Goal: Transaction & Acquisition: Register for event/course

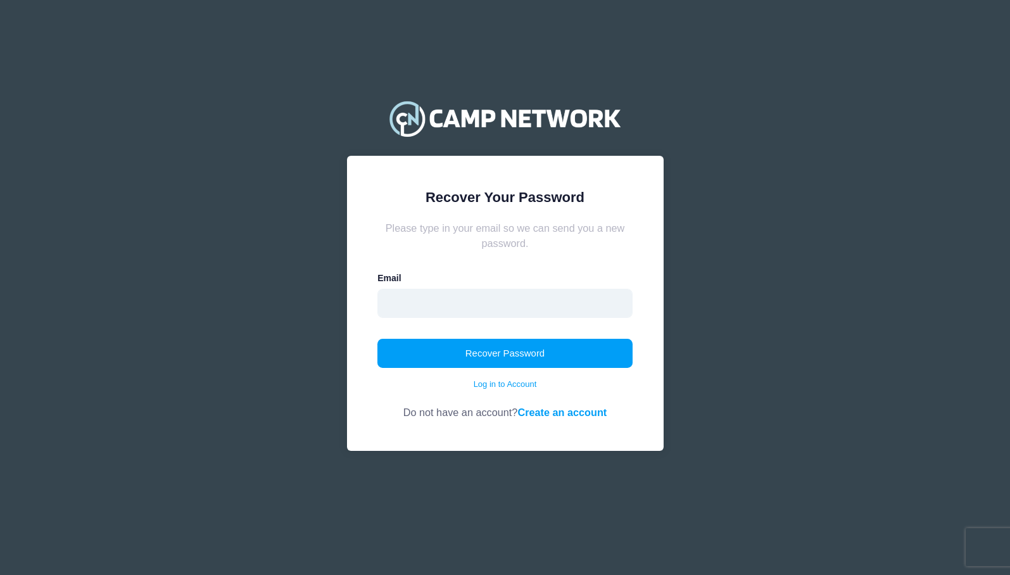
click at [483, 291] on input "email" at bounding box center [505, 303] width 255 height 29
type input "[EMAIL_ADDRESS][PERSON_NAME][DOMAIN_NAME]"
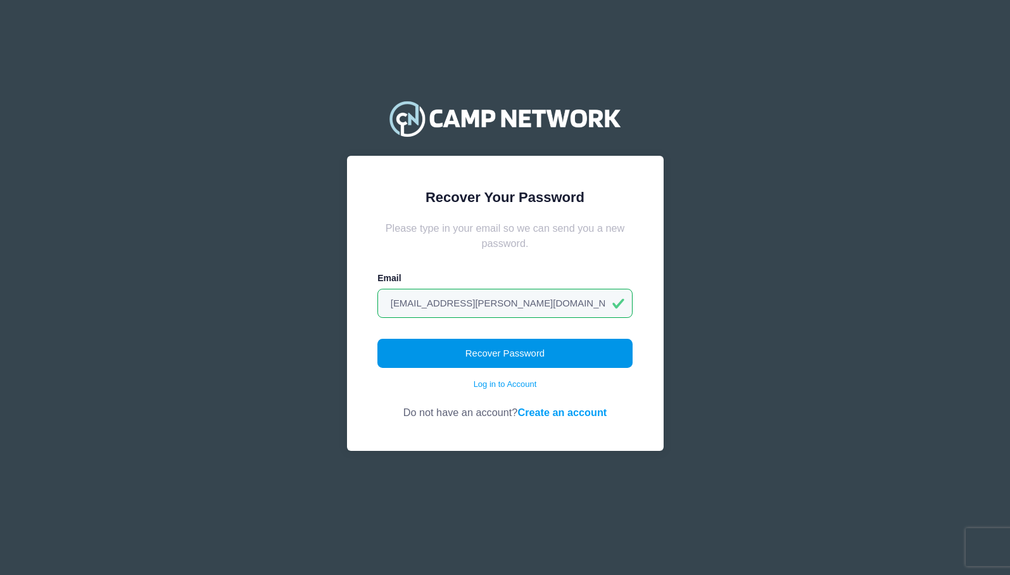
click at [447, 360] on button "Recover Password" at bounding box center [505, 353] width 255 height 29
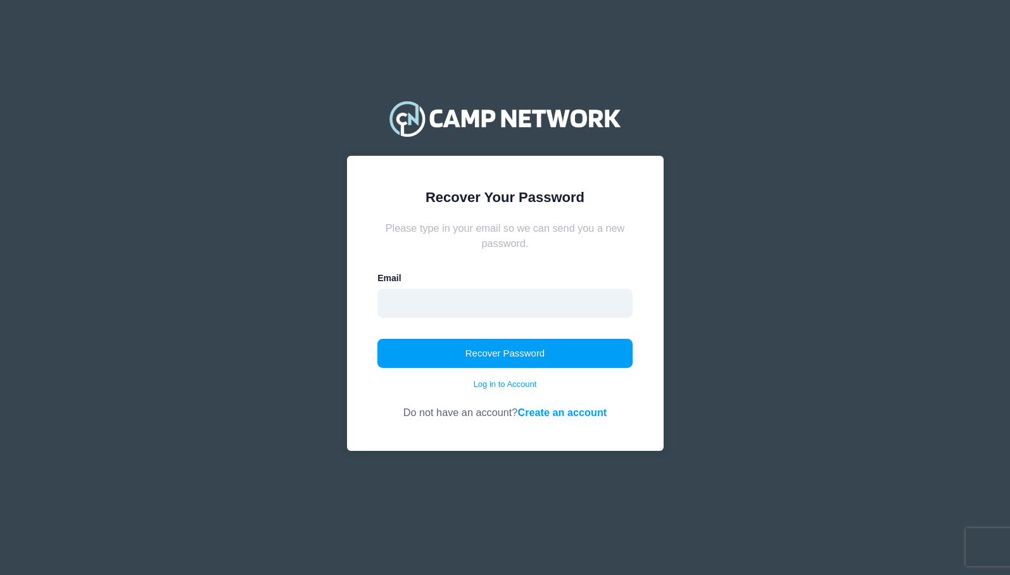
click at [542, 295] on input "email" at bounding box center [505, 303] width 255 height 29
type input "cass.akeroyd@gmail.com"
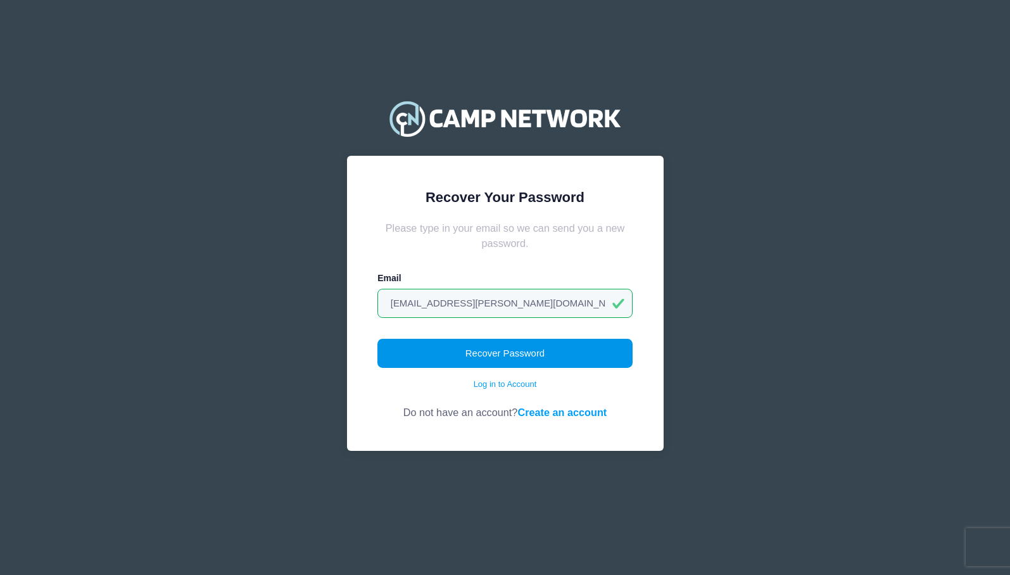
click at [474, 362] on button "Recover Password" at bounding box center [505, 353] width 255 height 29
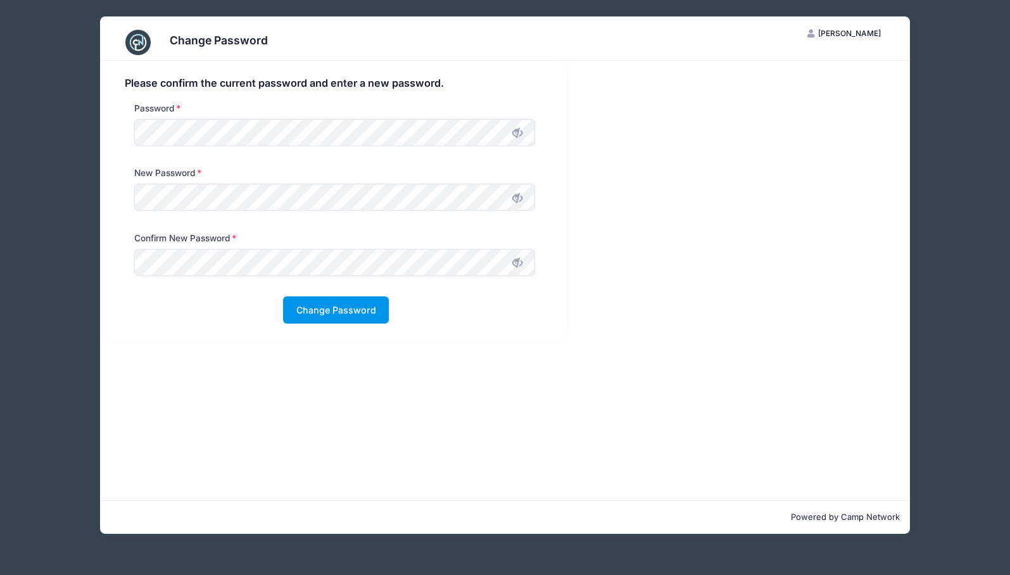
click at [327, 308] on button "Change Password" at bounding box center [336, 309] width 106 height 27
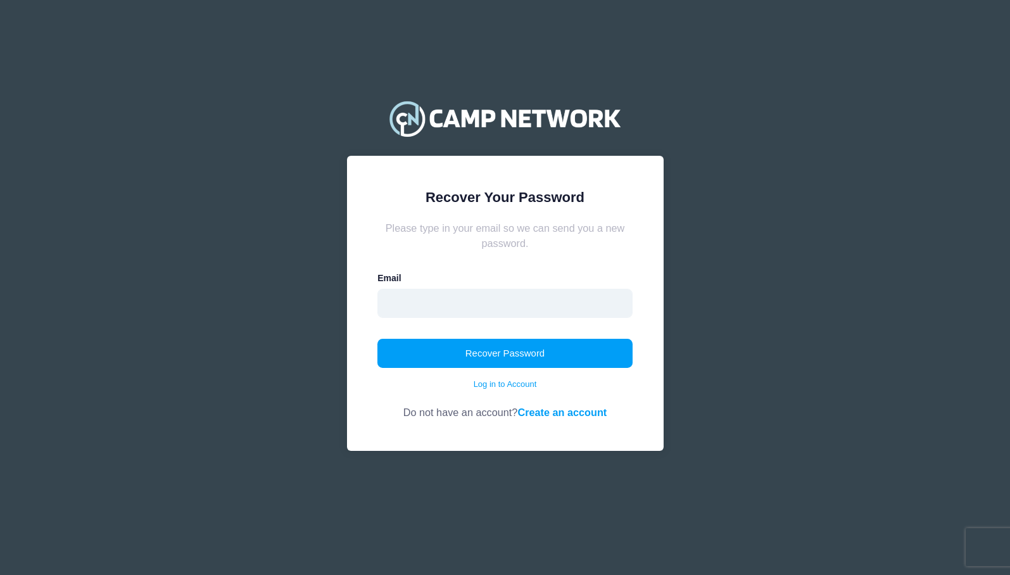
click at [530, 300] on input "email" at bounding box center [505, 303] width 255 height 29
type input "[EMAIL_ADDRESS][PERSON_NAME][DOMAIN_NAME]"
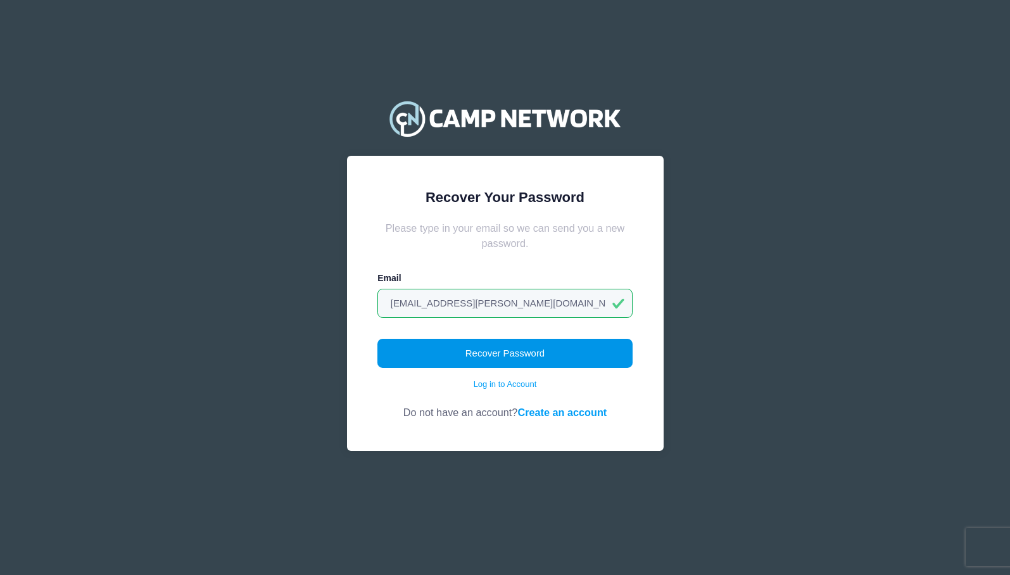
click at [460, 359] on button "Recover Password" at bounding box center [505, 353] width 255 height 29
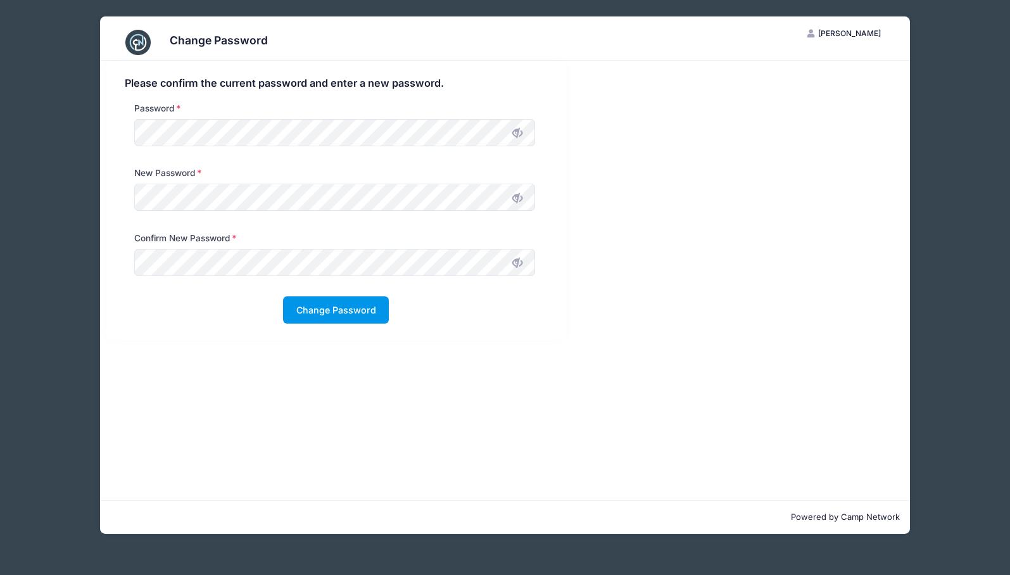
click at [329, 315] on button "Change Password" at bounding box center [336, 309] width 106 height 27
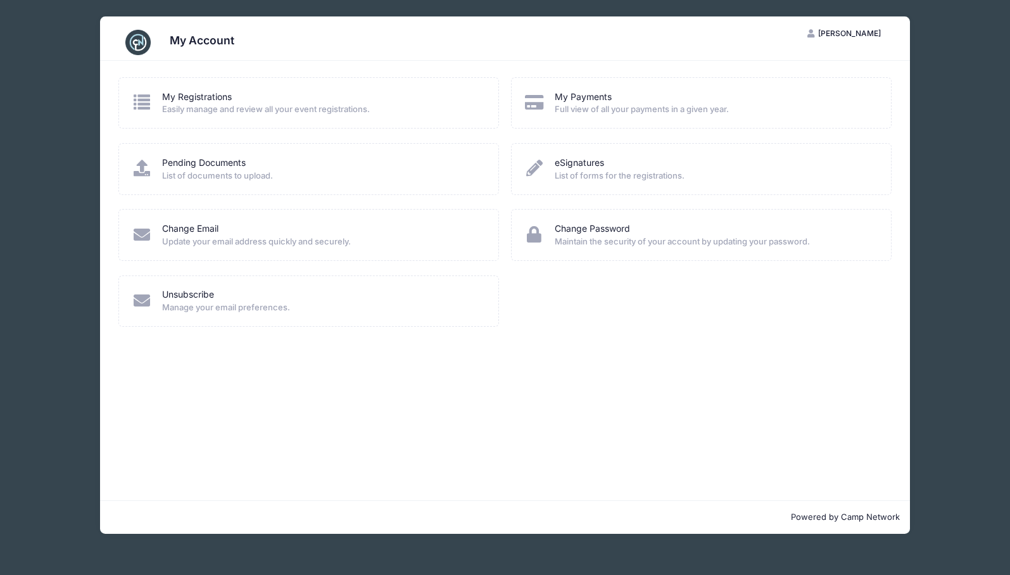
click at [310, 101] on div "My Registrations" at bounding box center [321, 97] width 319 height 13
click at [217, 96] on link "My Registrations" at bounding box center [197, 97] width 70 height 13
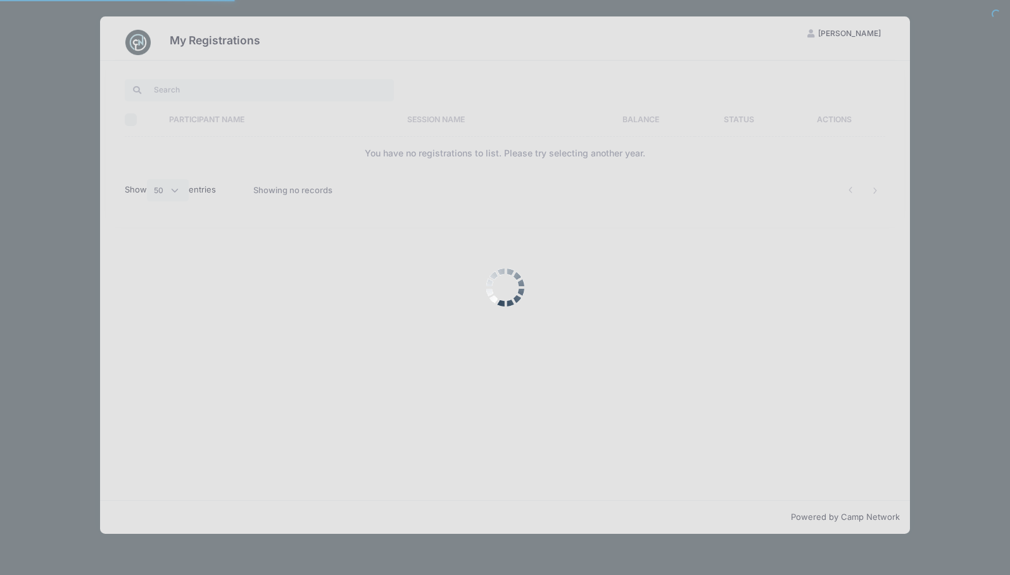
select select "50"
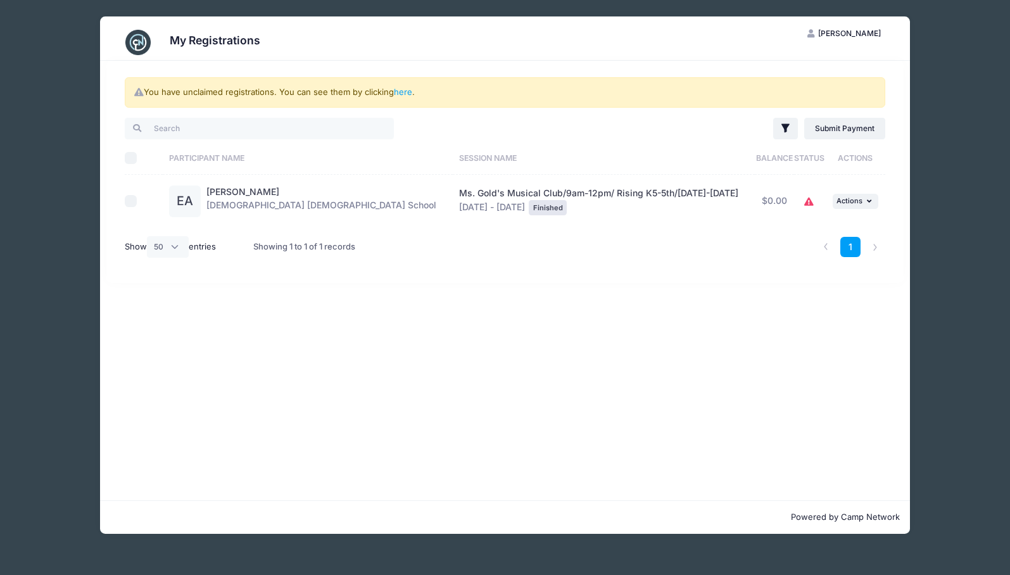
click at [70, 125] on div "My Registrations CA [PERSON_NAME] My Account Logout You have unclaimed registra…" at bounding box center [505, 275] width 972 height 550
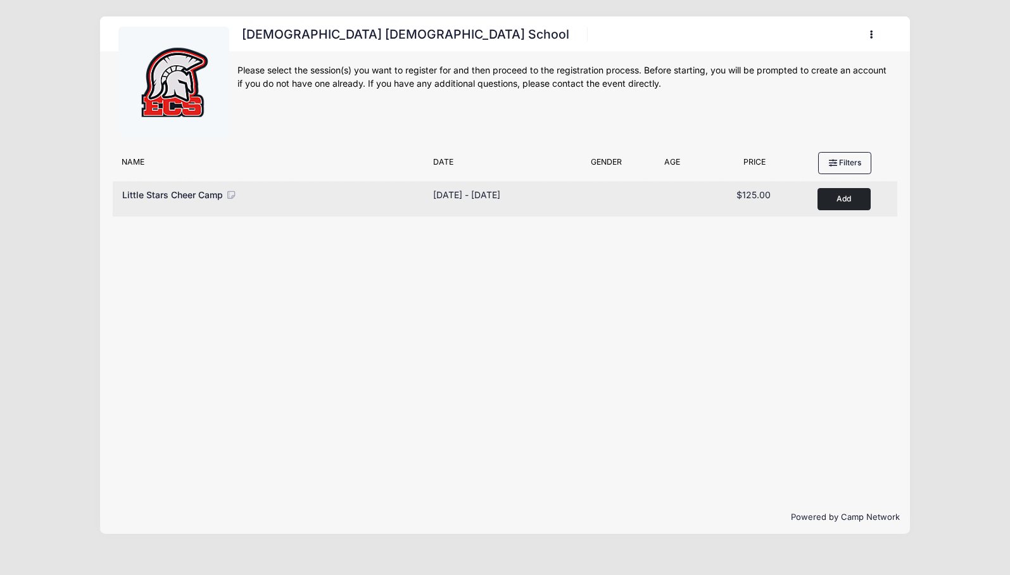
click at [842, 197] on button "Add to Cart" at bounding box center [844, 199] width 53 height 22
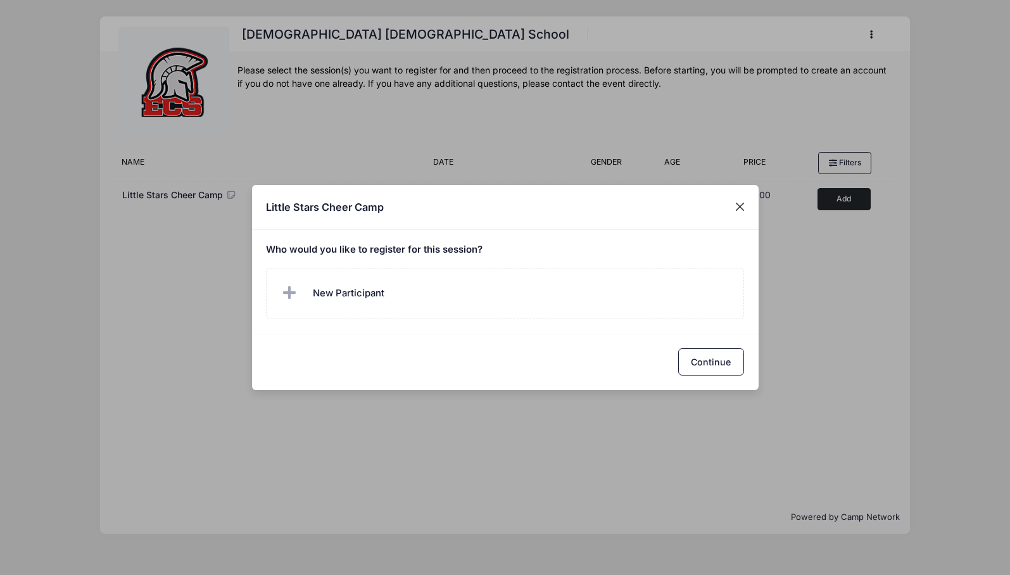
click at [740, 213] on button "Close" at bounding box center [739, 207] width 23 height 23
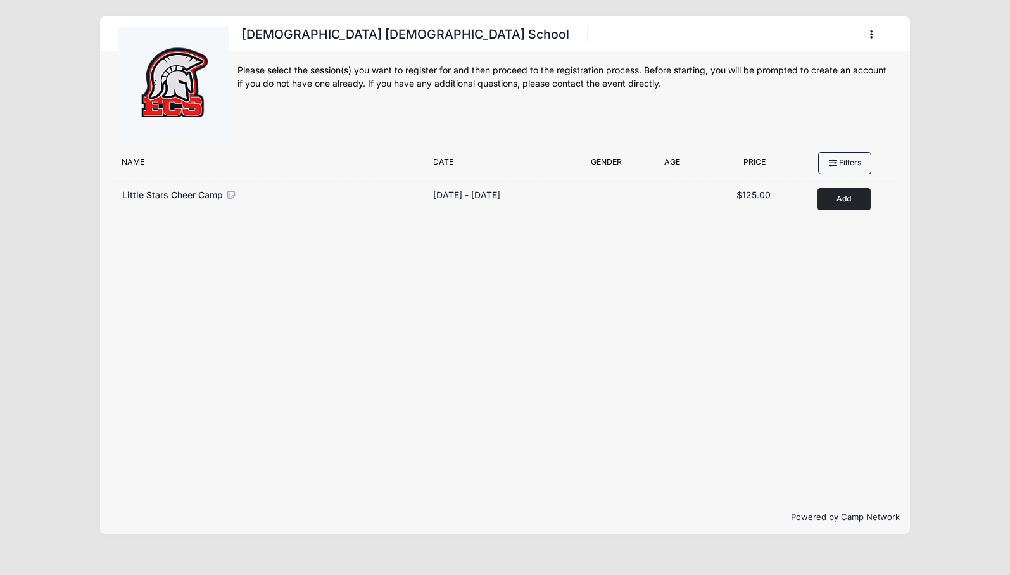
click at [872, 42] on button "button" at bounding box center [875, 34] width 34 height 22
click at [835, 60] on link "My Account" at bounding box center [813, 66] width 146 height 24
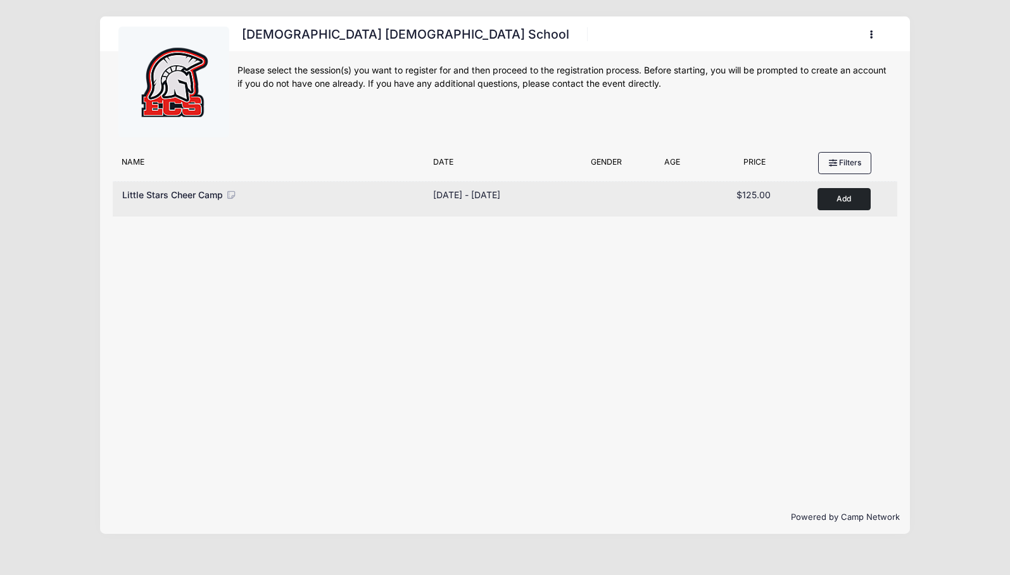
click at [835, 196] on button "Add to Cart" at bounding box center [844, 199] width 53 height 22
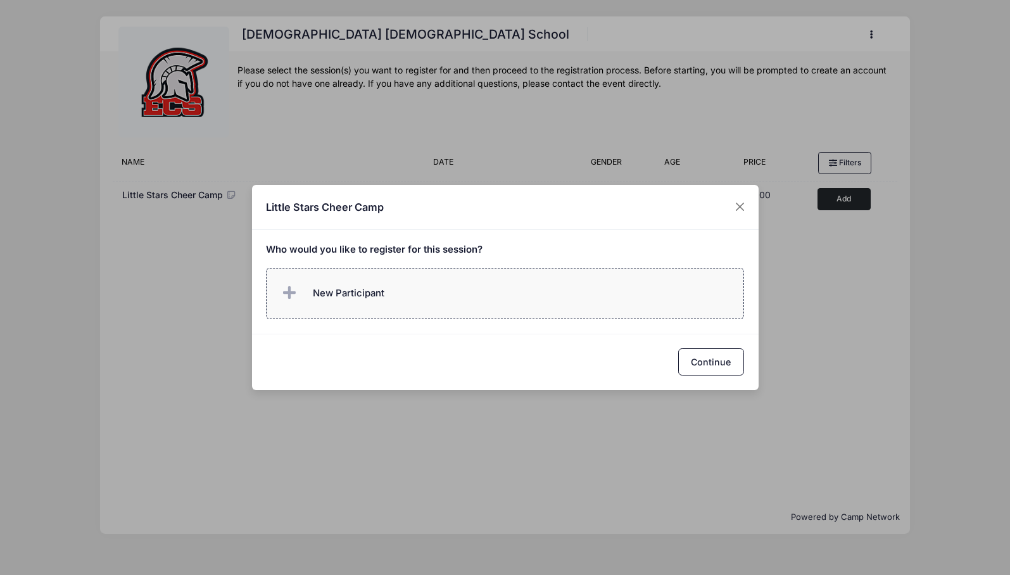
click at [395, 295] on label "New Participant" at bounding box center [505, 293] width 478 height 51
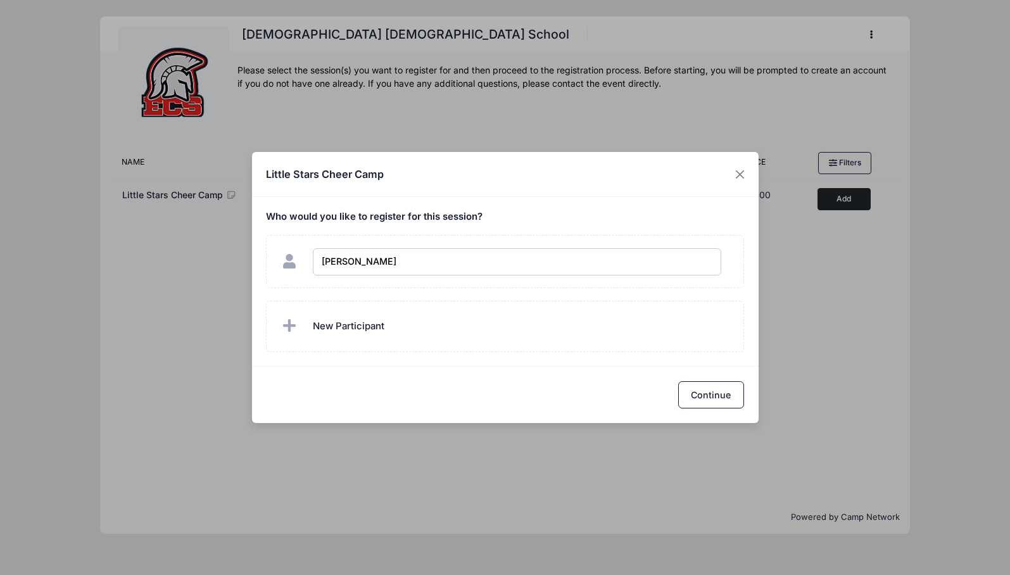
type input "Ellis Akeroyd"
checkbox input "true"
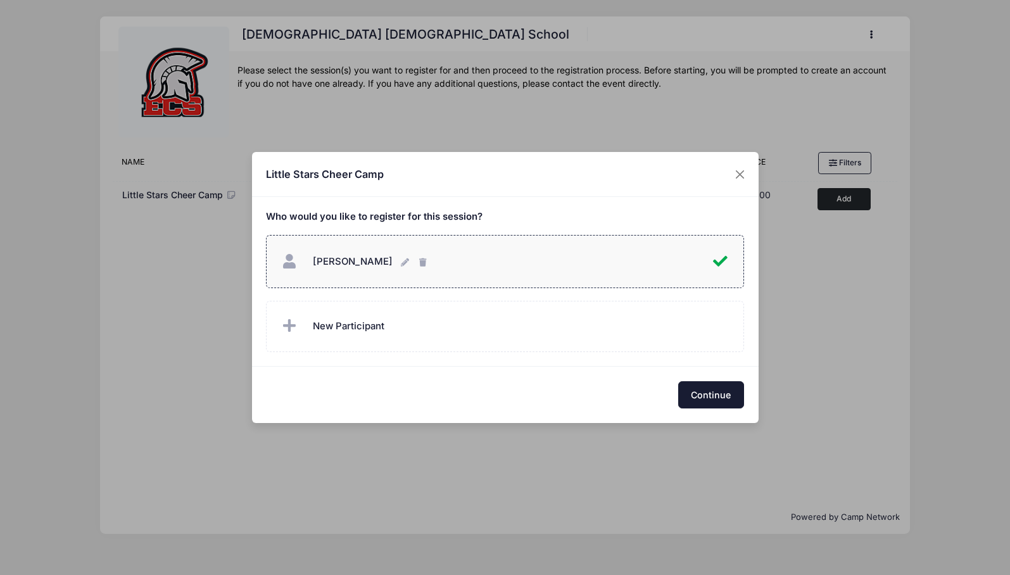
click at [734, 394] on button "Continue" at bounding box center [711, 394] width 66 height 27
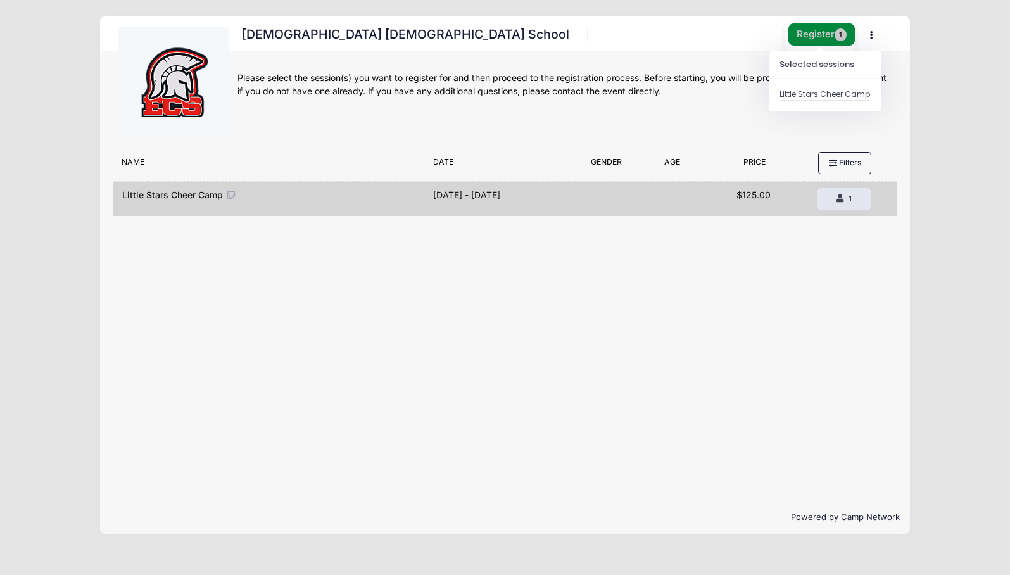
click at [815, 35] on button "Register 1" at bounding box center [822, 34] width 67 height 22
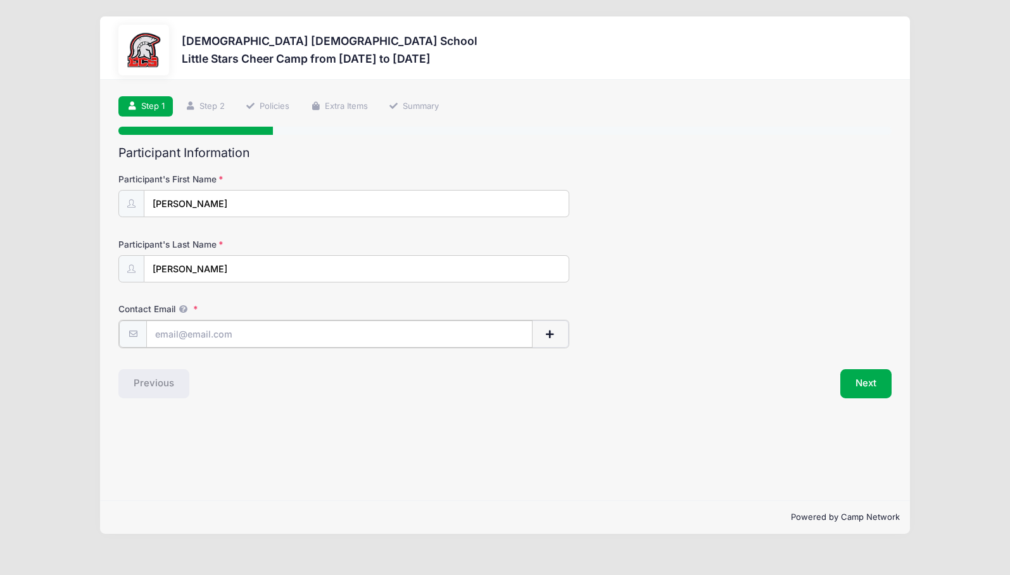
type input "[EMAIL_ADDRESS][PERSON_NAME][DOMAIN_NAME]"
click at [868, 379] on button "Next" at bounding box center [866, 382] width 51 height 29
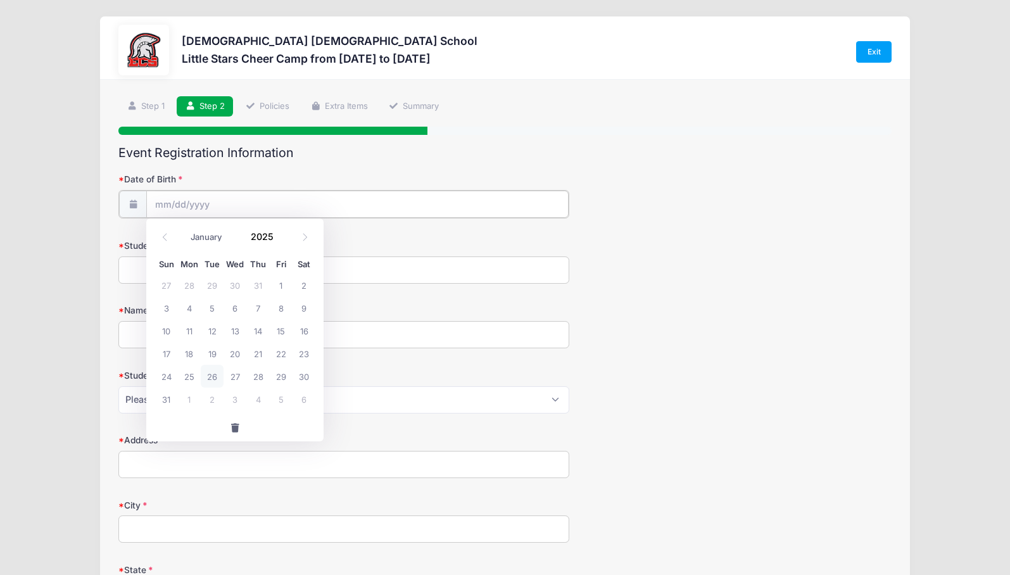
click at [271, 203] on input "Date of Birth" at bounding box center [357, 204] width 422 height 27
click at [201, 208] on input "Date of Birth" at bounding box center [357, 204] width 422 height 27
click at [186, 206] on input "Date of Birth" at bounding box center [357, 204] width 422 height 27
select select "10"
click at [264, 239] on input "2025" at bounding box center [265, 236] width 41 height 19
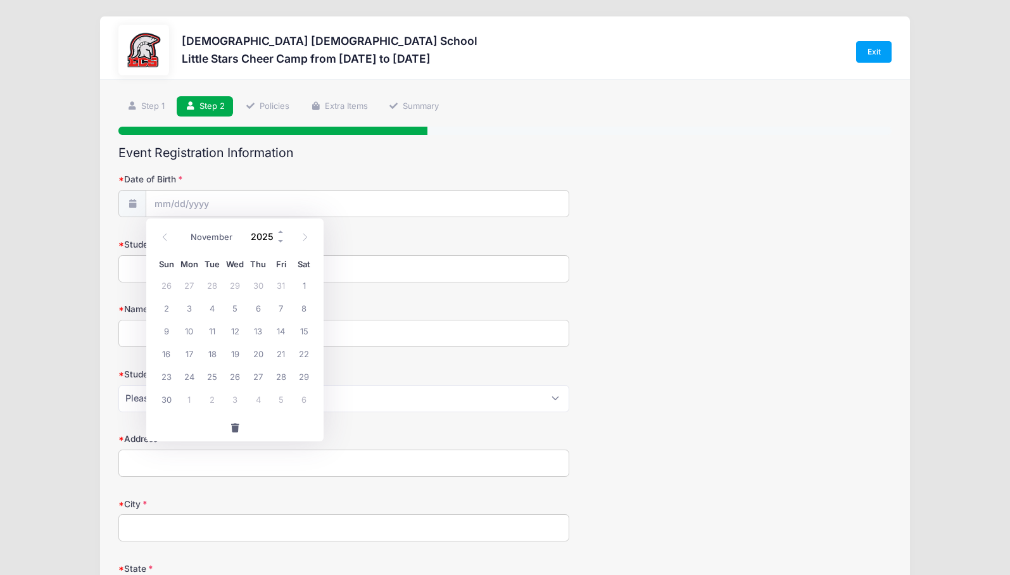
click at [264, 239] on input "2025" at bounding box center [265, 236] width 41 height 19
click at [281, 241] on span at bounding box center [281, 241] width 9 height 10
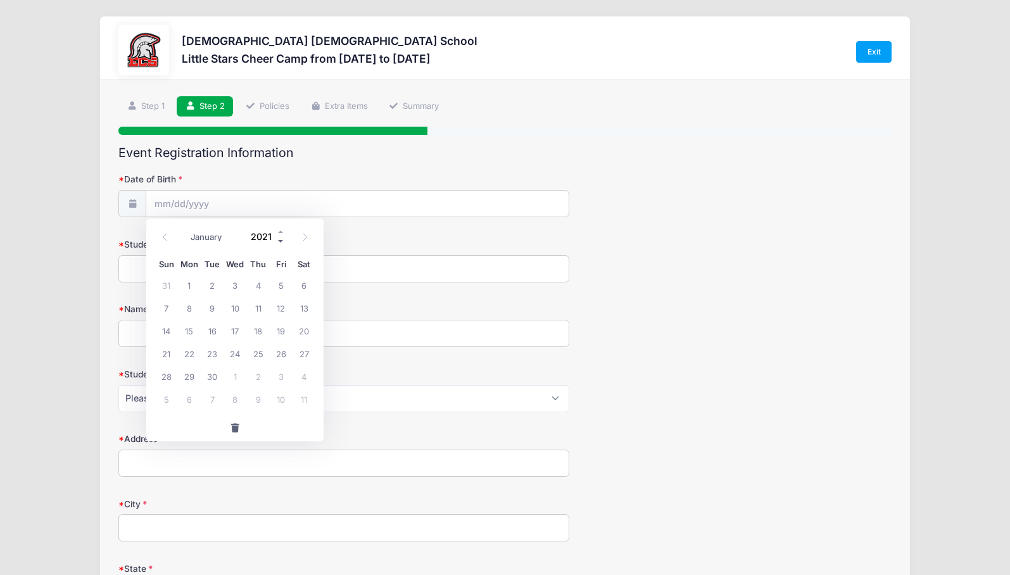
click at [281, 241] on span at bounding box center [281, 241] width 9 height 10
type input "2018"
click at [256, 383] on span "29" at bounding box center [258, 376] width 23 height 23
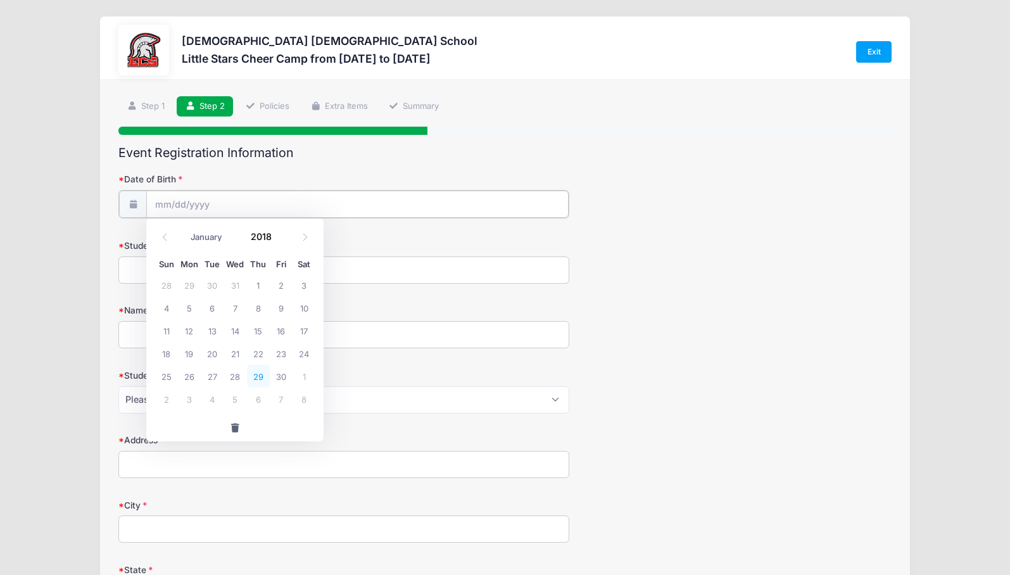
type input "11/29/2018"
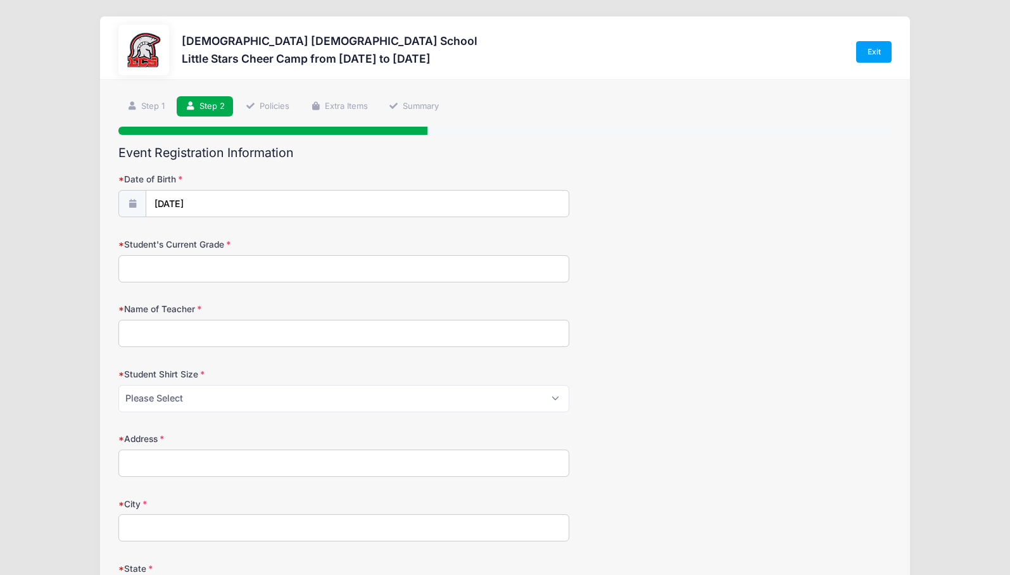
click at [203, 269] on input "Student's Current Grade" at bounding box center [343, 268] width 451 height 27
type input "1"
type input "Casola"
select select "S"
type input "438 Keenan Avenue"
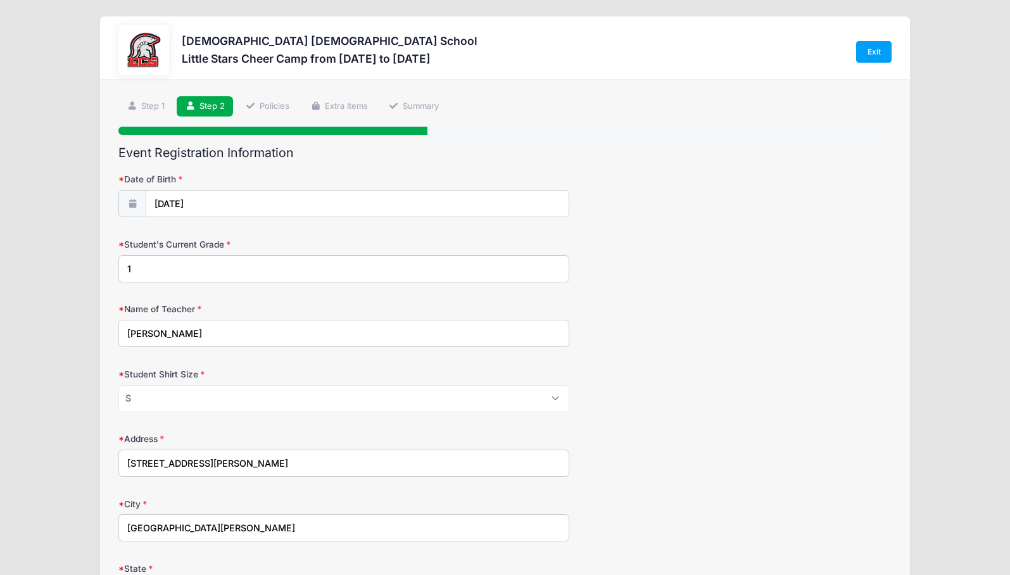
type input "Fort Myers"
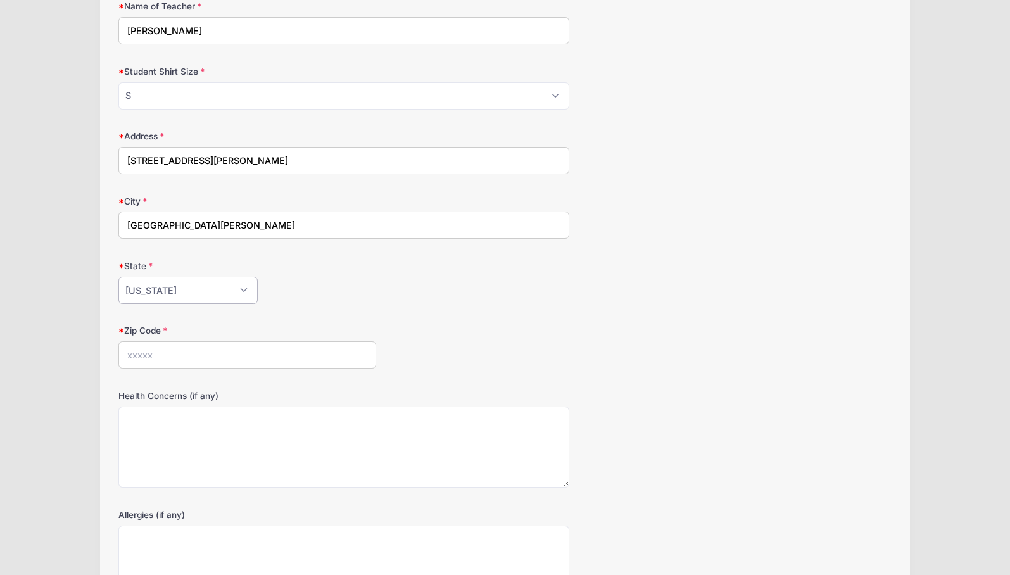
select select "FL"
type input "33919"
click at [170, 438] on textarea "Health Concerns (if any)" at bounding box center [343, 448] width 451 height 82
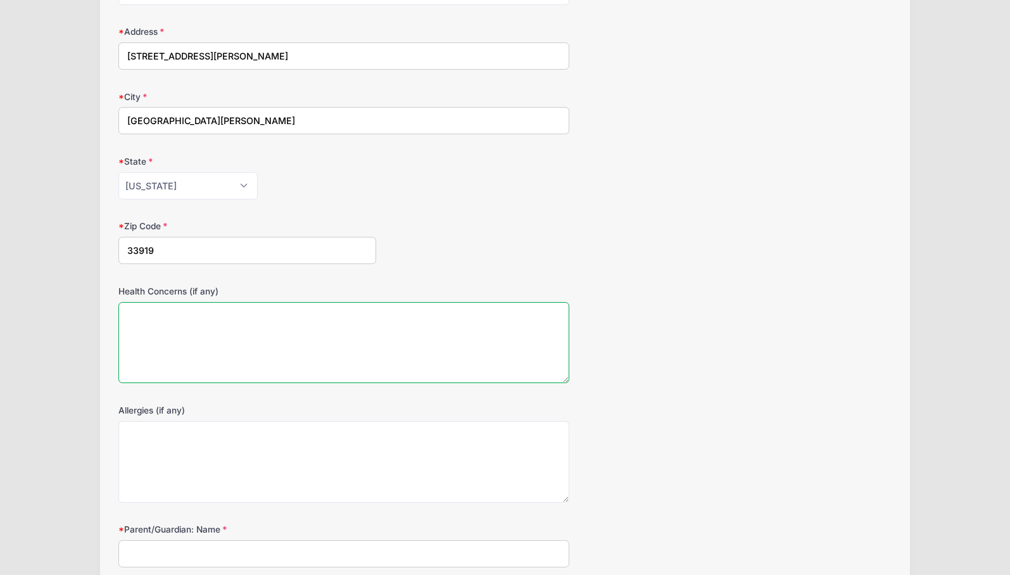
scroll to position [410, 0]
type textarea "none"
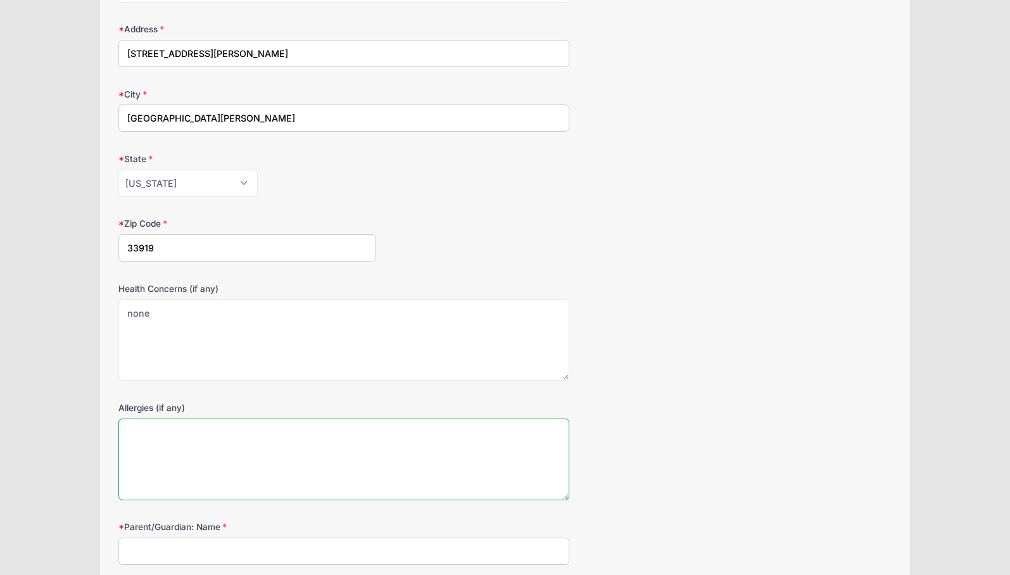
click at [189, 451] on textarea "Allergies (if any)" at bounding box center [343, 460] width 451 height 82
type textarea "none"
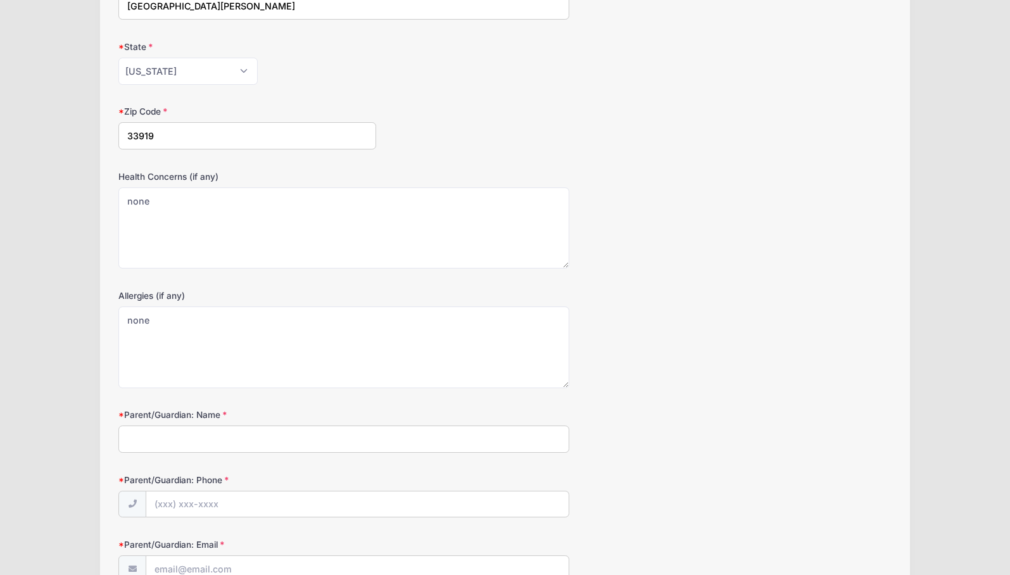
scroll to position [524, 0]
type input "Cassie Akeroyd"
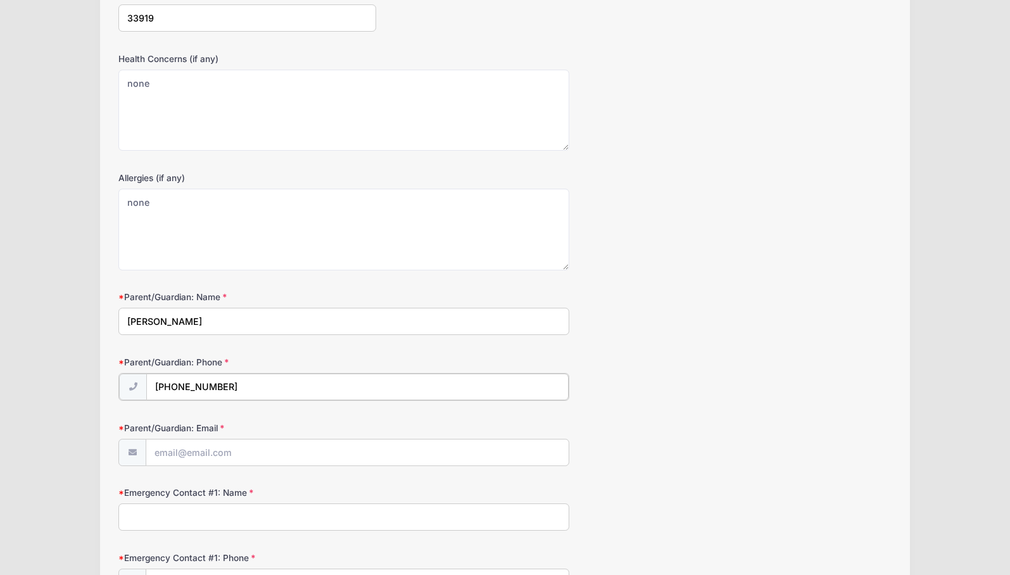
scroll to position [644, 0]
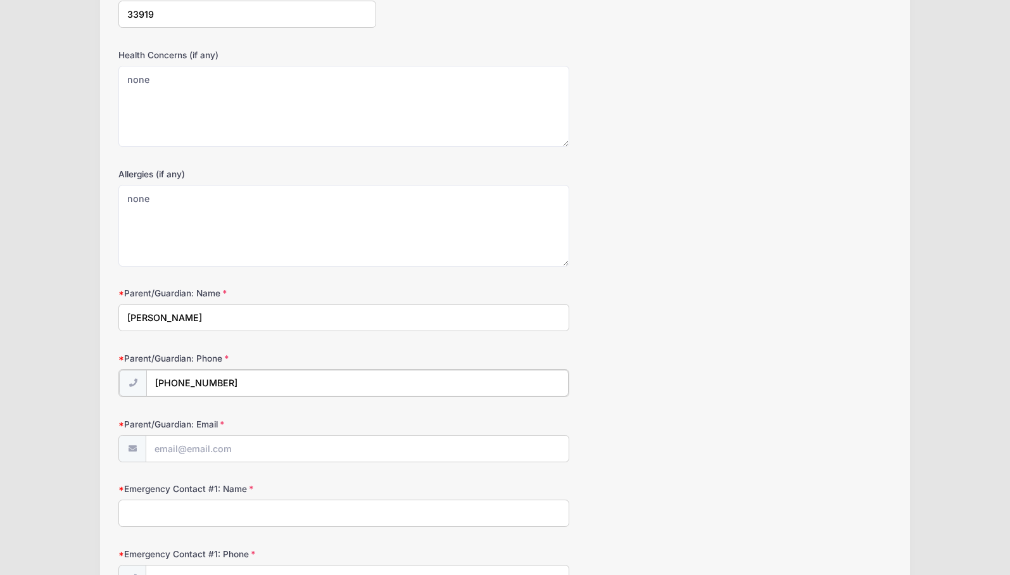
type input "(214) 430-6399"
type input "[EMAIL_ADDRESS][PERSON_NAME][DOMAIN_NAME]"
type input "Chris Akeroyd"
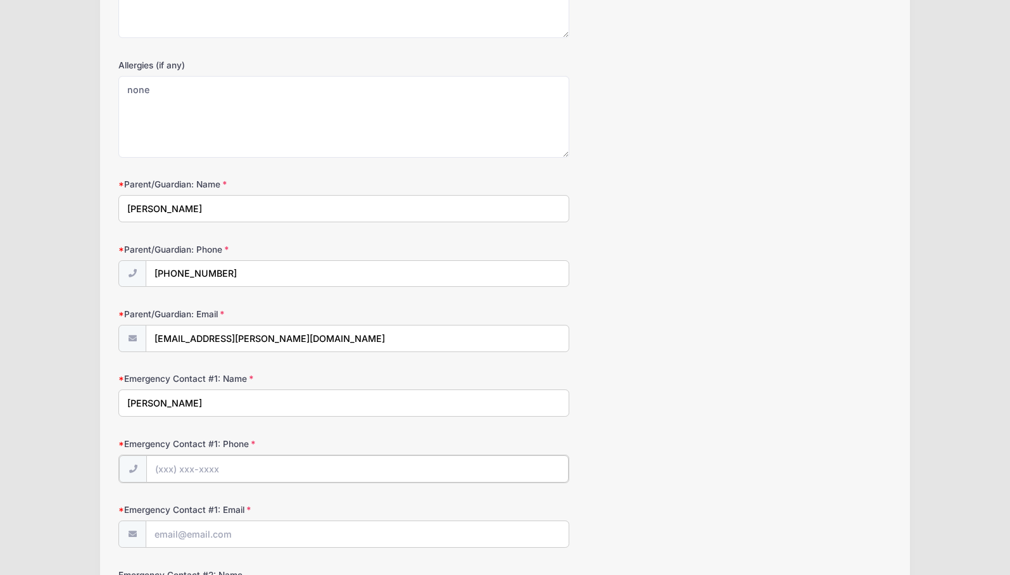
scroll to position [756, 0]
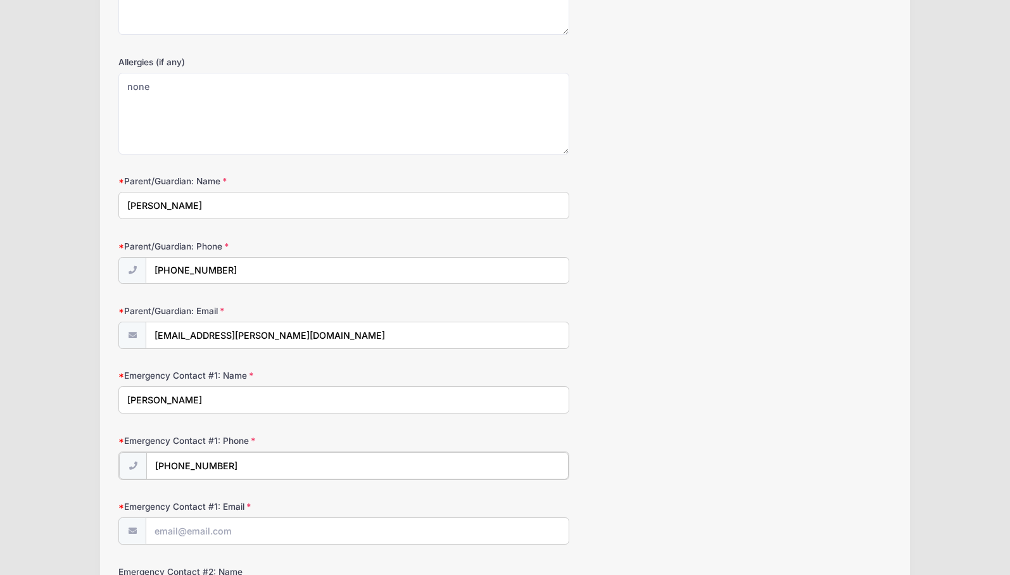
type input "(972) 762-5721"
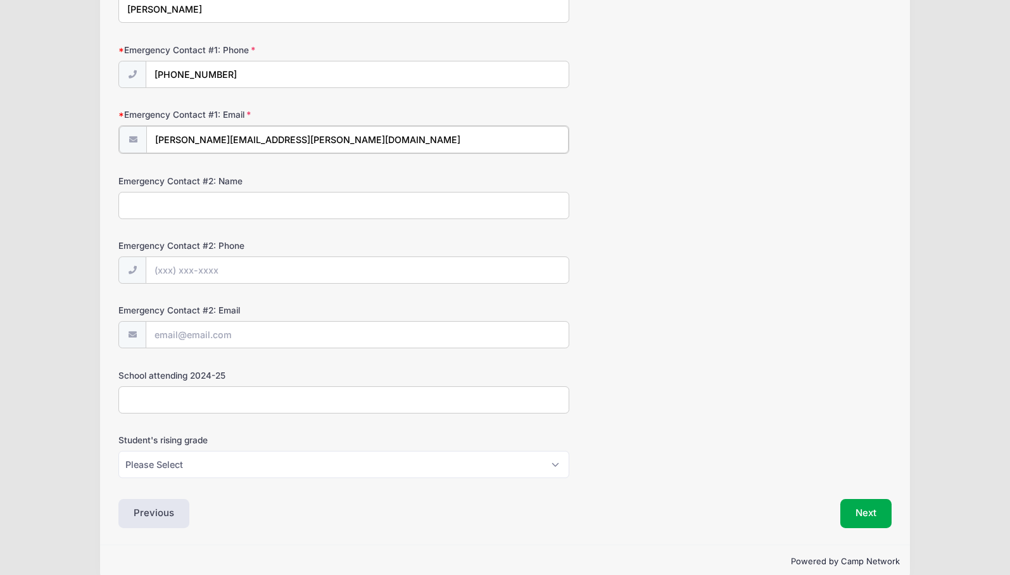
scroll to position [1148, 0]
type input "chris.akeroyd@gmail.com"
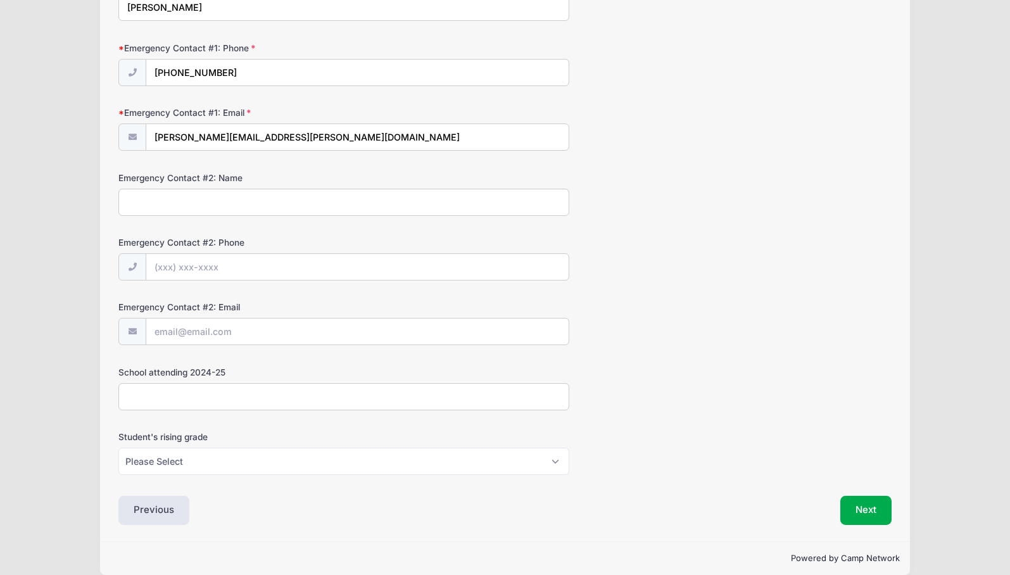
click at [224, 397] on input "School attending 2024-25" at bounding box center [343, 396] width 451 height 27
type input "E"
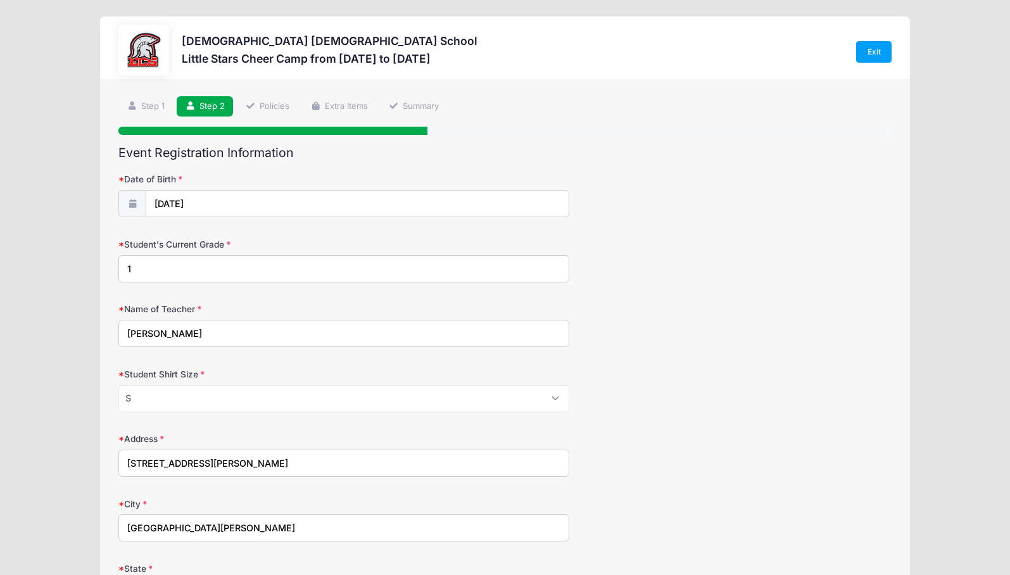
scroll to position [0, 0]
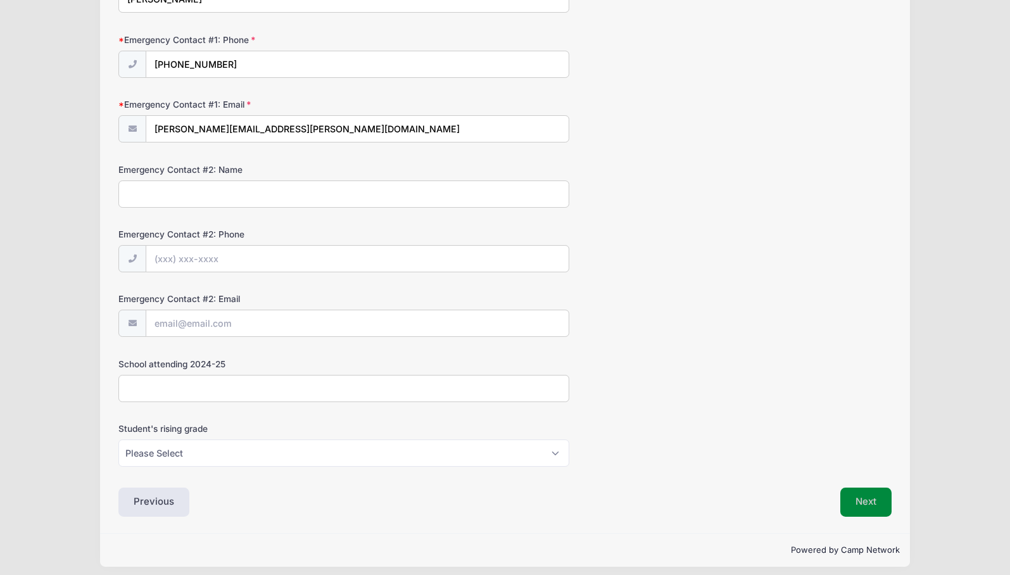
click at [869, 493] on button "Next" at bounding box center [866, 502] width 51 height 29
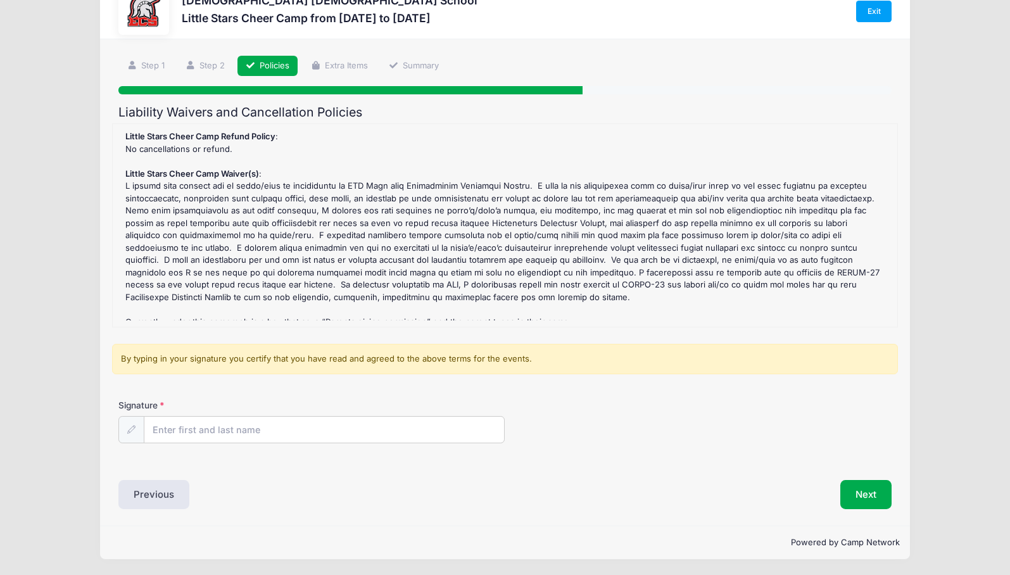
scroll to position [39, 0]
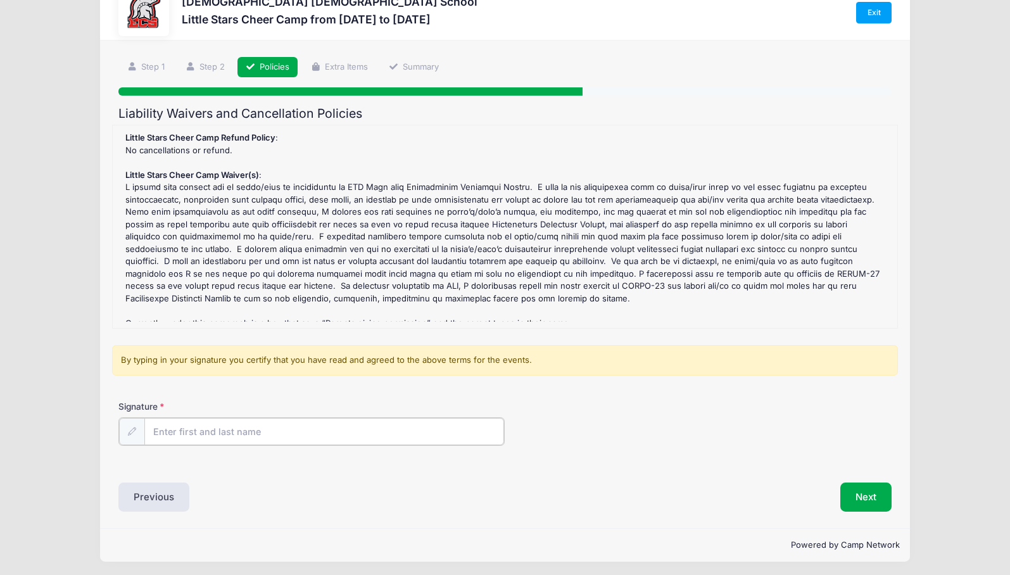
click at [303, 424] on input "Signature" at bounding box center [324, 431] width 360 height 27
type input "Cassie Akeoryd"
click at [867, 492] on button "Next" at bounding box center [866, 495] width 51 height 29
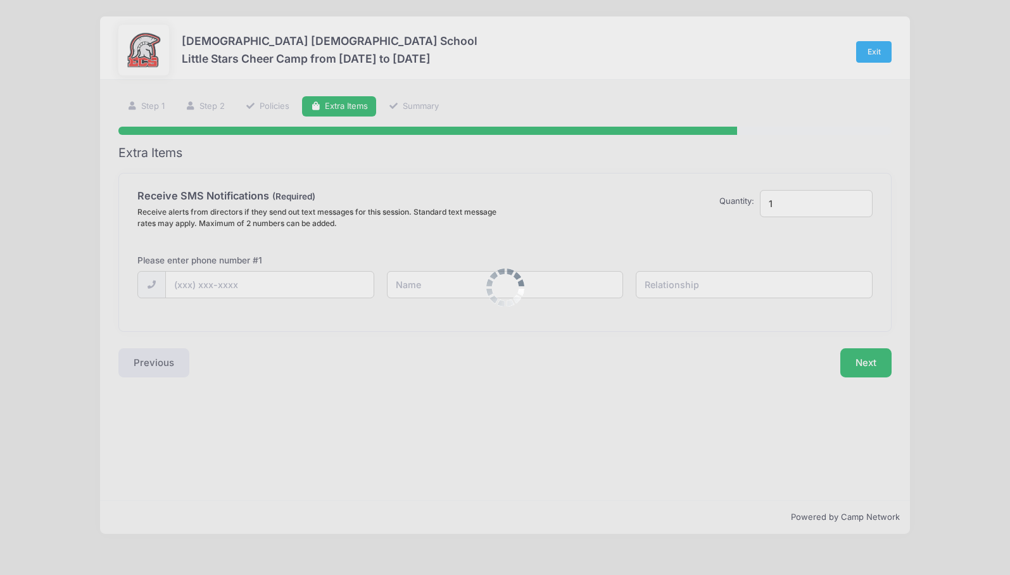
scroll to position [0, 0]
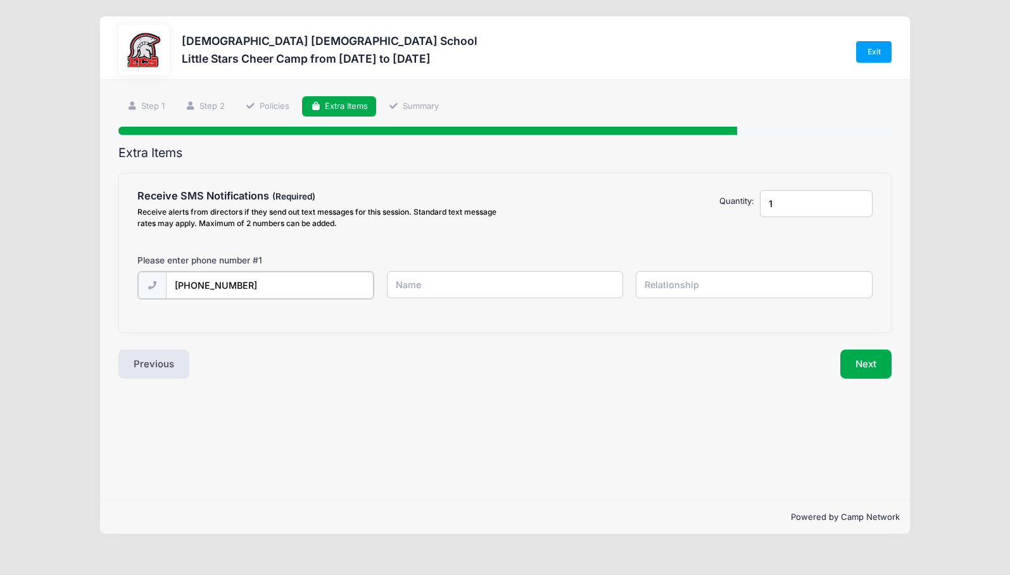
type input "(214) 430-6399"
type input "Cassie Akeroyd"
type input "Mother"
click at [860, 362] on button "Next" at bounding box center [866, 362] width 51 height 29
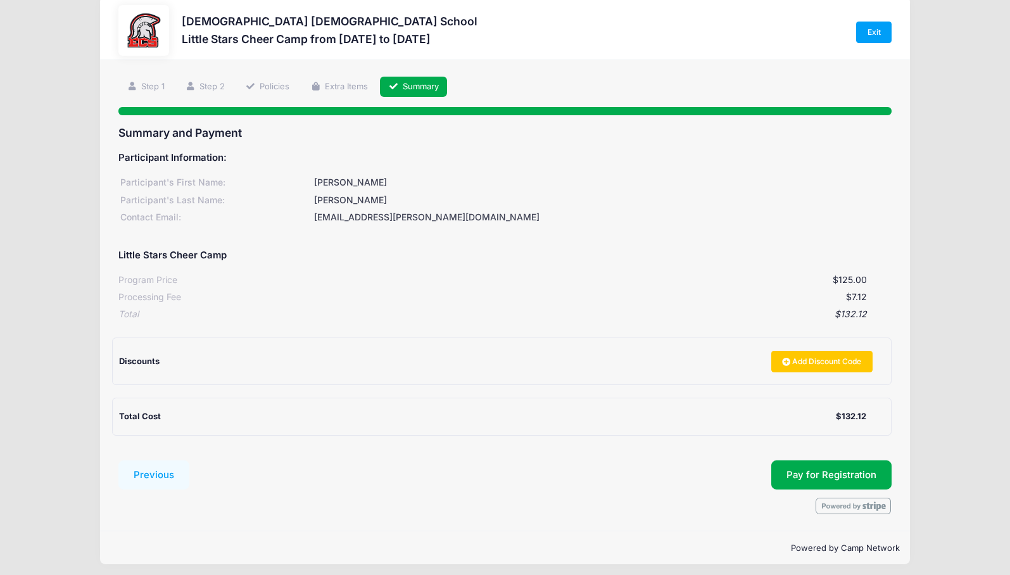
scroll to position [19, 0]
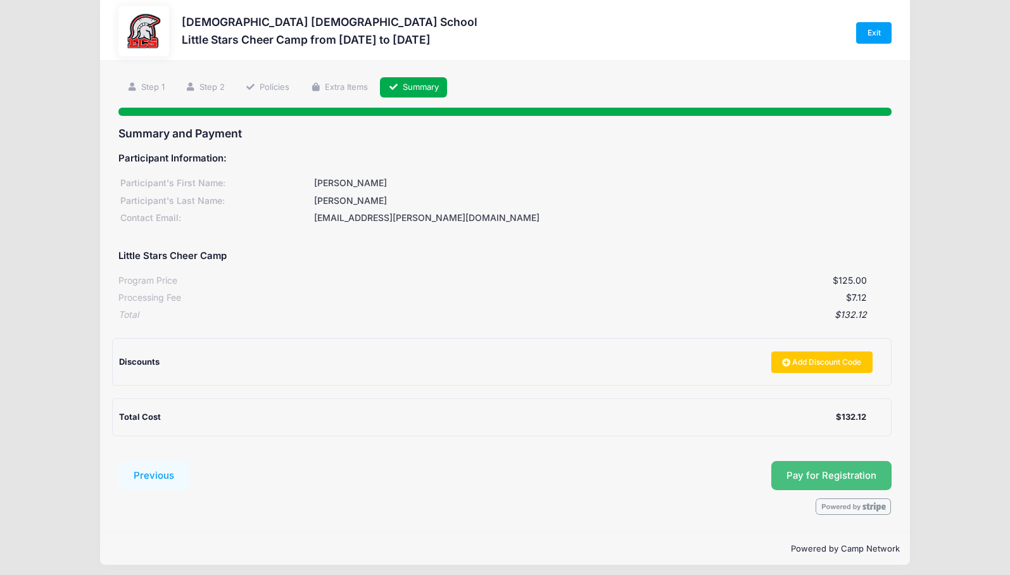
click at [813, 473] on span "Pay for Registration" at bounding box center [832, 475] width 90 height 11
